Goal: Information Seeking & Learning: Learn about a topic

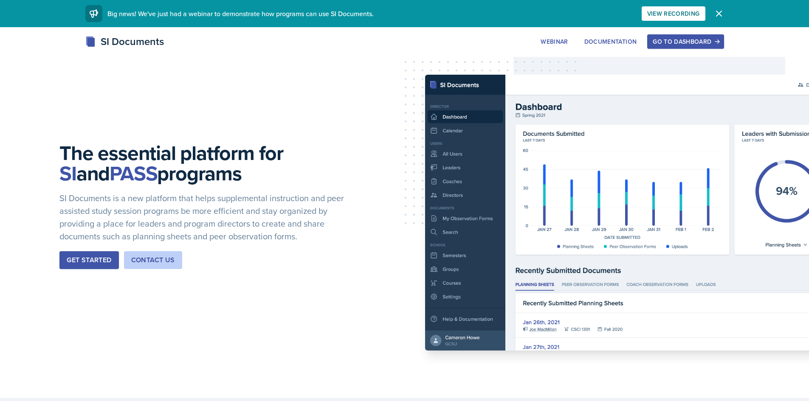
click at [701, 39] on div "Go to Dashboard" at bounding box center [685, 41] width 65 height 7
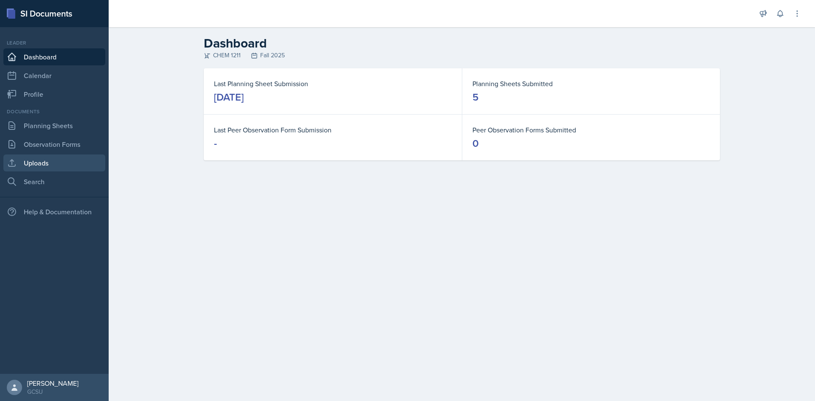
click at [35, 163] on link "Uploads" at bounding box center [54, 163] width 102 height 17
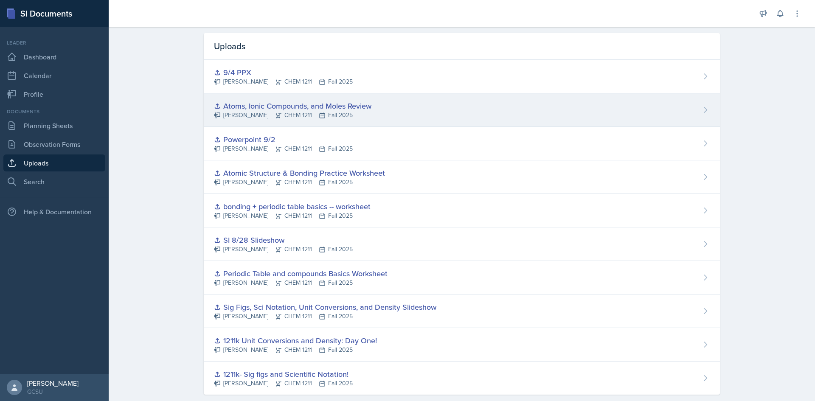
scroll to position [40, 0]
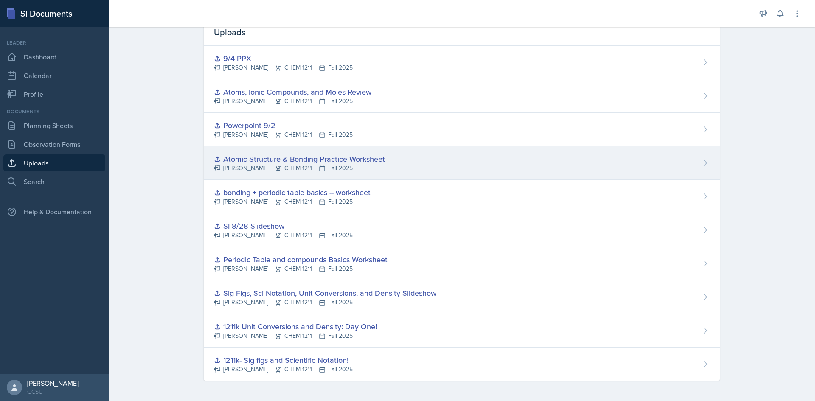
click at [251, 161] on div "Atomic Structure & Bonding Practice Worksheet" at bounding box center [299, 158] width 171 height 11
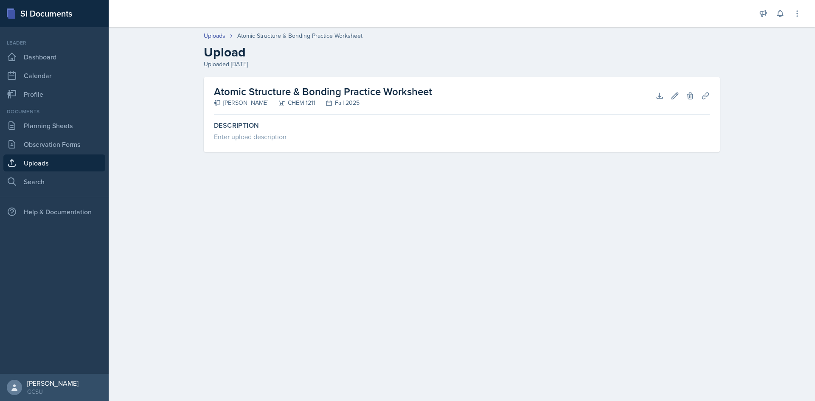
click at [51, 167] on link "Uploads" at bounding box center [54, 163] width 102 height 17
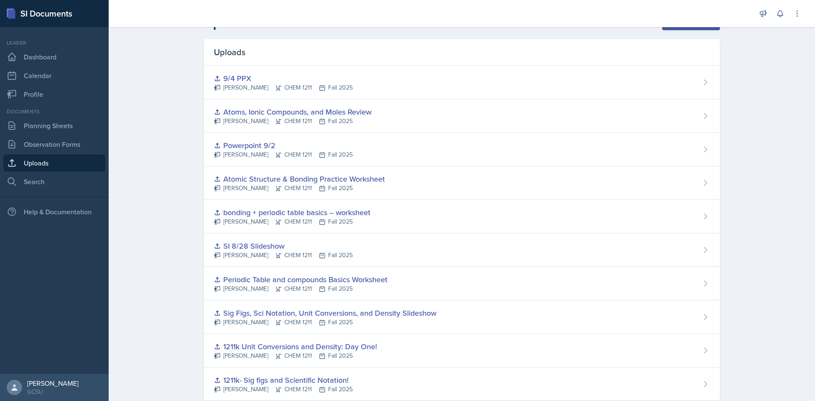
scroll to position [40, 0]
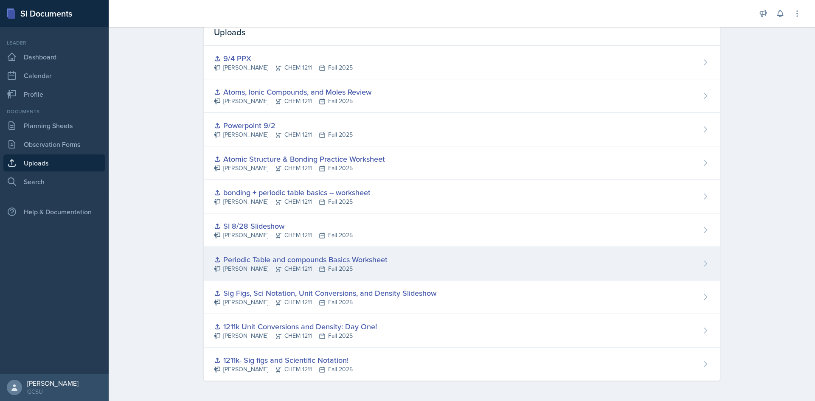
click at [330, 267] on div "[PERSON_NAME] CHEM 1211 Fall 2025" at bounding box center [301, 269] width 174 height 9
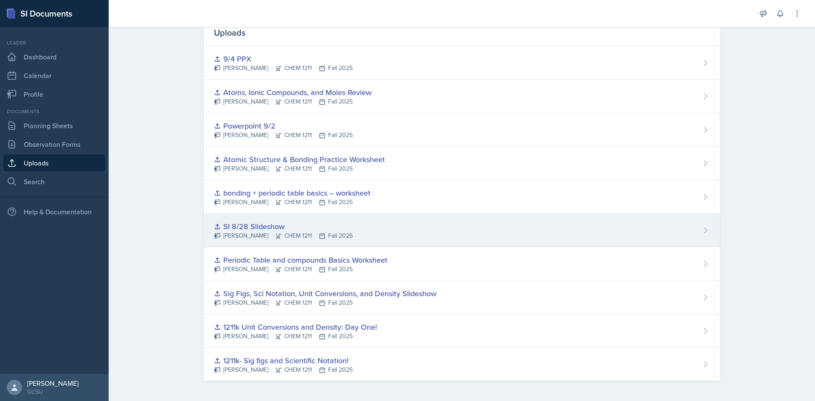
scroll to position [40, 0]
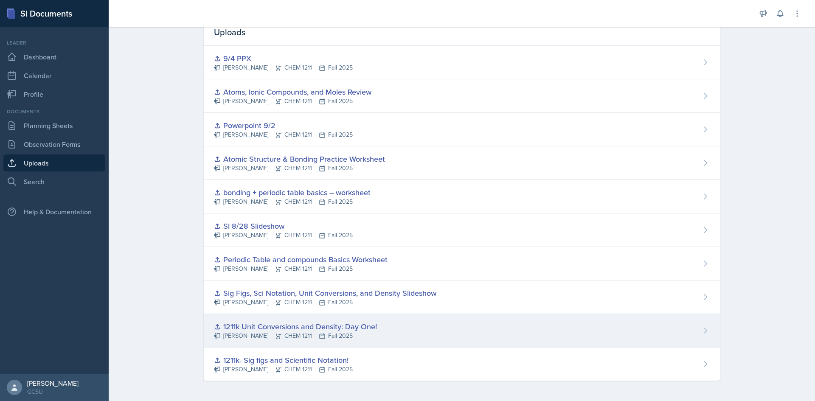
click at [307, 330] on div "1211k Unit Conversions and Density: Day One!" at bounding box center [295, 326] width 163 height 11
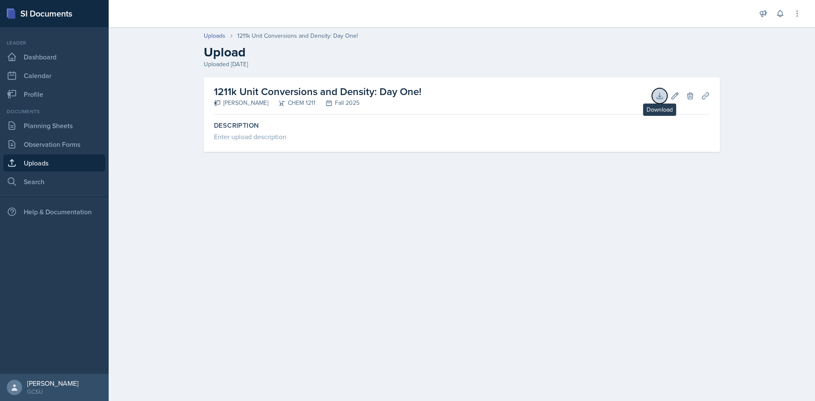
click at [661, 94] on icon at bounding box center [660, 96] width 8 height 8
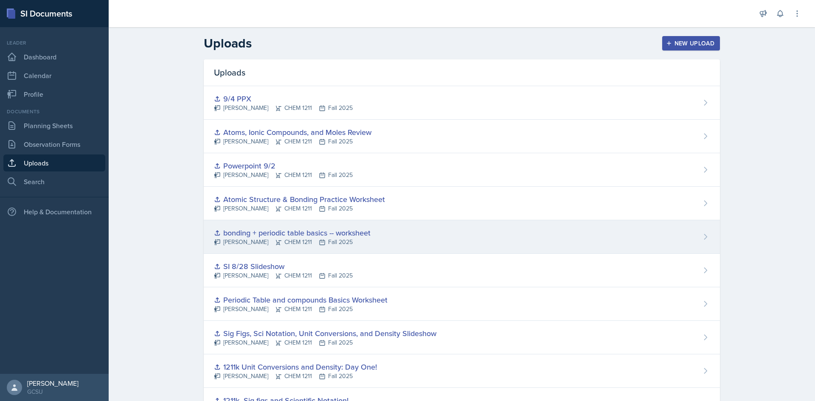
scroll to position [40, 0]
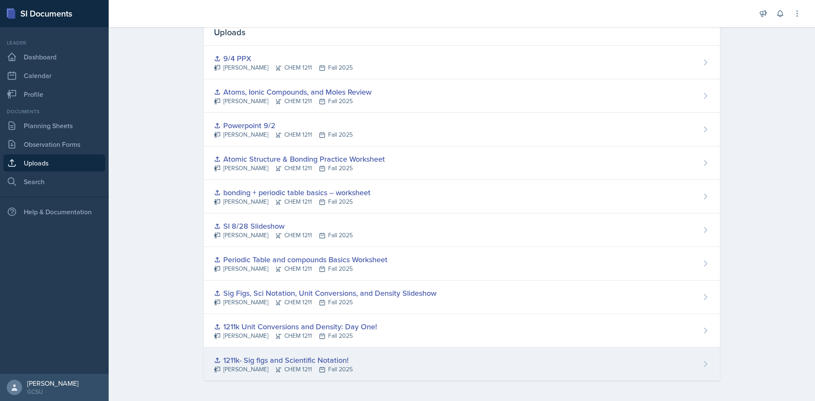
click at [295, 360] on div "1211k- Sig figs and Scientific Notation!" at bounding box center [283, 360] width 139 height 11
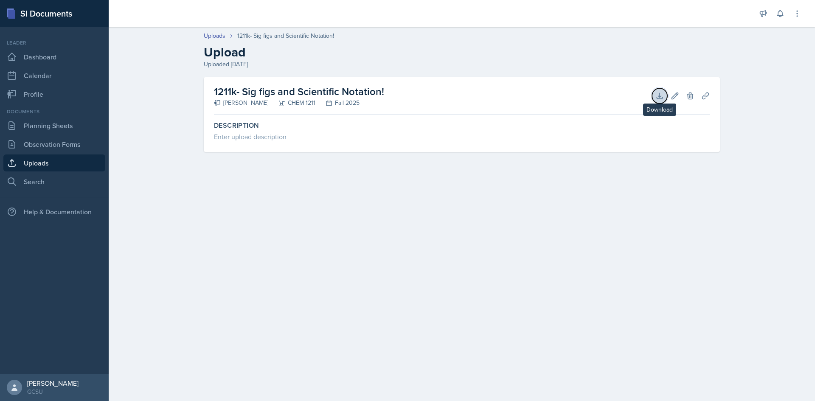
click at [657, 97] on icon at bounding box center [660, 96] width 6 height 6
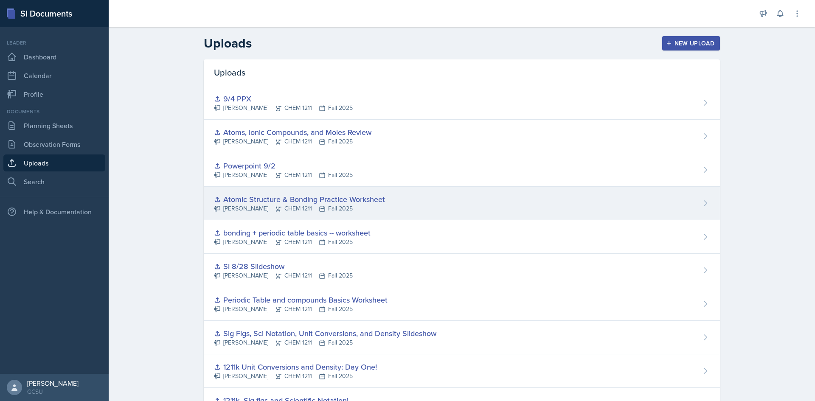
scroll to position [40, 0]
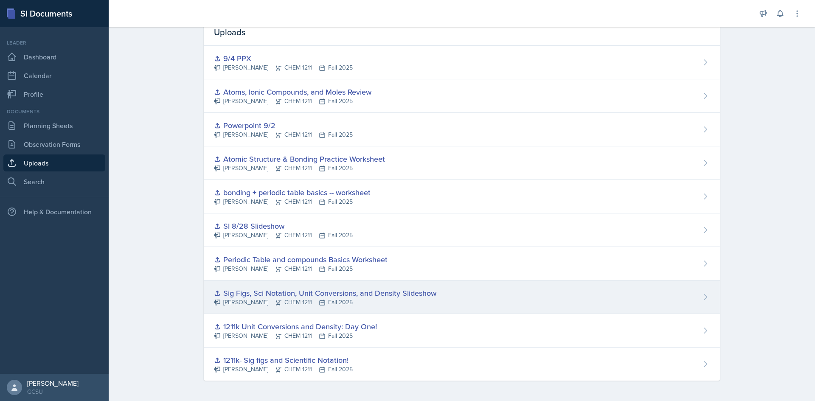
click at [362, 305] on div "[PERSON_NAME] CHEM 1211 Fall 2025" at bounding box center [325, 302] width 222 height 9
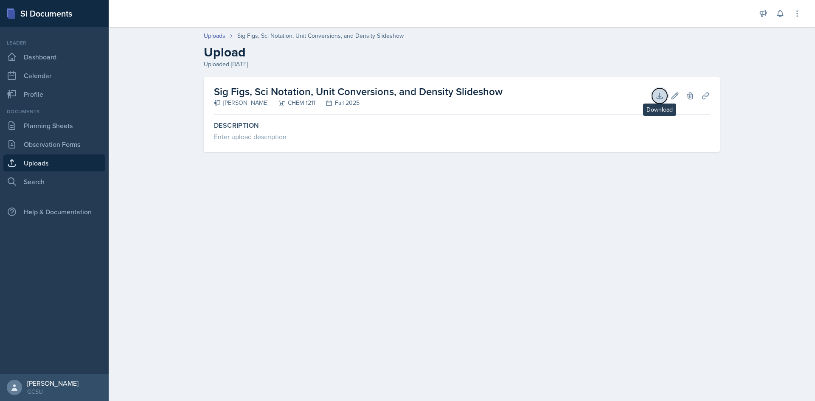
click at [659, 99] on icon at bounding box center [660, 96] width 8 height 8
